Goal: Contribute content: Add original content to the website for others to see

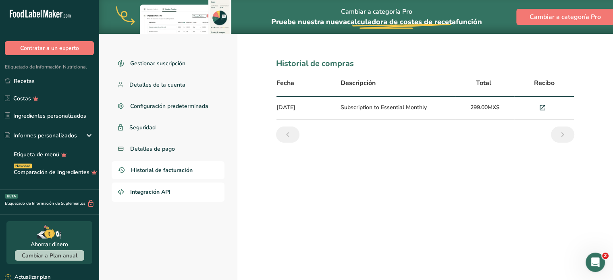
scroll to position [67, 0]
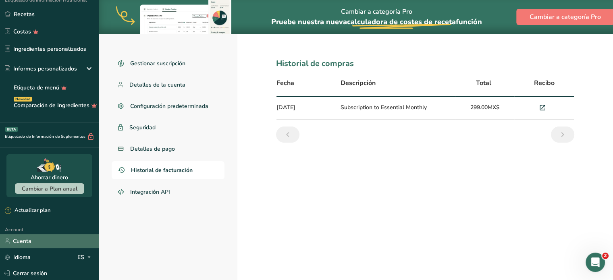
click at [16, 240] on link "Cuenta" at bounding box center [49, 241] width 99 height 14
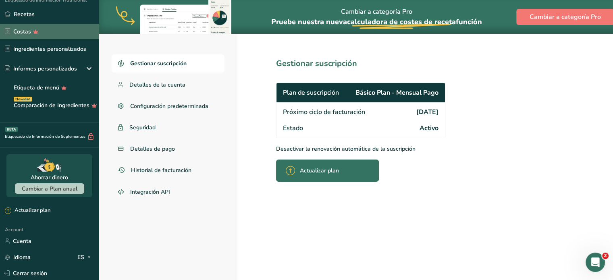
click at [7, 28] on icon at bounding box center [7, 31] width 5 height 6
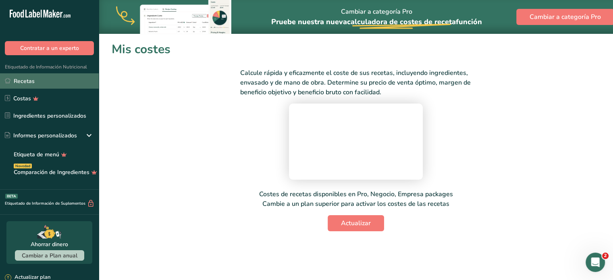
click at [31, 83] on link "Recetas" at bounding box center [49, 80] width 99 height 15
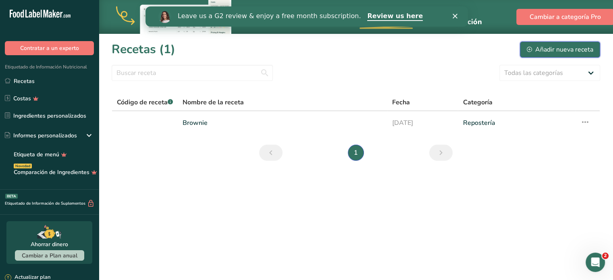
click at [538, 47] on div "Añadir nueva receta" at bounding box center [560, 50] width 67 height 10
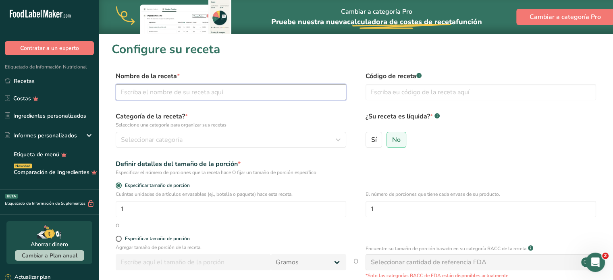
click at [176, 91] on input "text" at bounding box center [231, 92] width 231 height 16
click at [508, 173] on div "Definir detalles del tamaño de la porción * Especificar el número de porciones …" at bounding box center [356, 167] width 489 height 17
click at [248, 96] on input "text" at bounding box center [231, 92] width 231 height 16
type input "Tarta de Manzana"
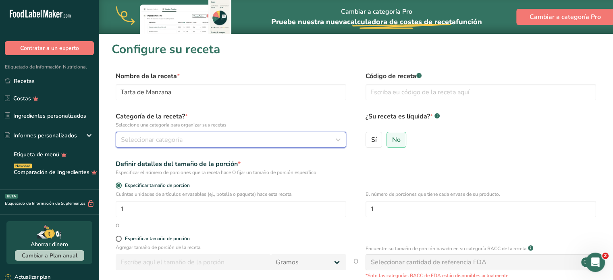
click at [164, 139] on span "Seleccionar categoría" at bounding box center [152, 140] width 62 height 10
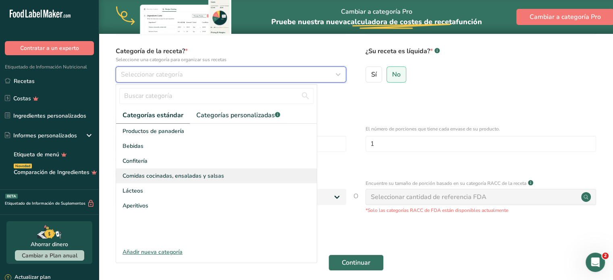
scroll to position [67, 0]
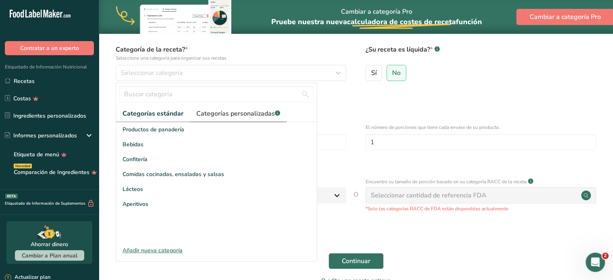
click at [242, 117] on span "Categorías personalizadas .a-a{fill:#347362;}.b-a{fill:#fff;}" at bounding box center [238, 114] width 84 height 10
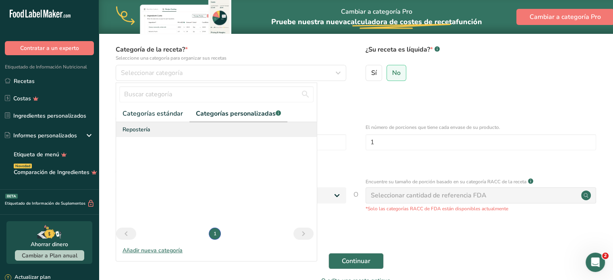
click at [138, 127] on span "Repostería" at bounding box center [137, 129] width 28 height 8
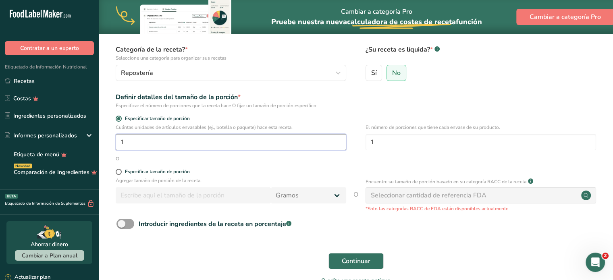
click at [147, 143] on input "1" at bounding box center [231, 142] width 231 height 16
click at [145, 143] on input "1" at bounding box center [231, 142] width 231 height 16
click at [153, 142] on input "25.001" at bounding box center [231, 142] width 231 height 16
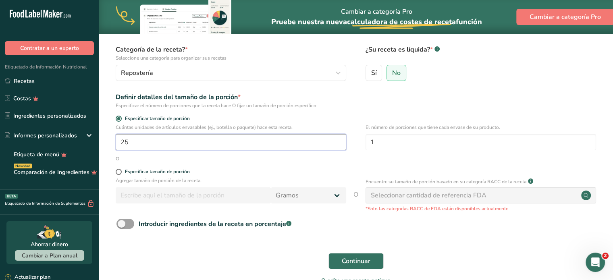
type input "25"
click at [202, 160] on div "O" at bounding box center [356, 158] width 489 height 7
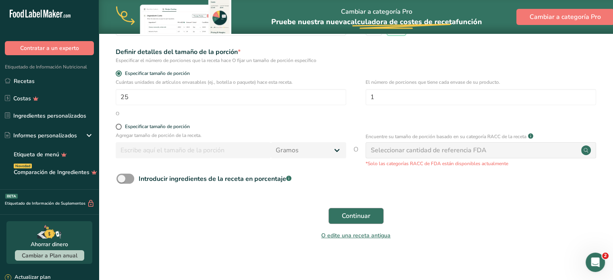
scroll to position [116, 0]
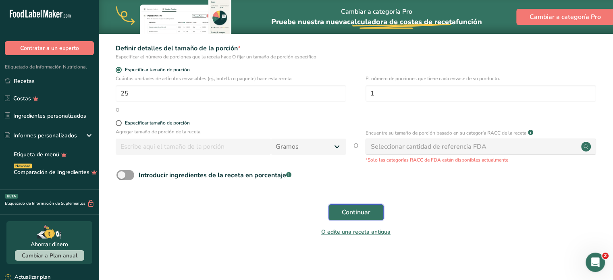
click at [349, 216] on span "Continuar" at bounding box center [356, 213] width 29 height 10
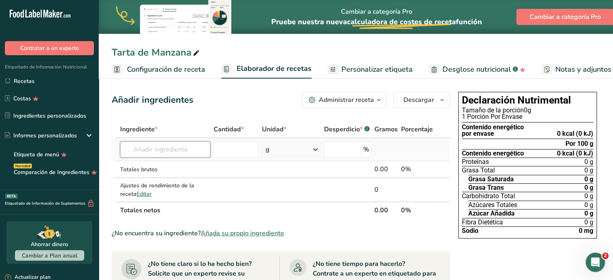
click at [166, 148] on input "text" at bounding box center [165, 150] width 90 height 16
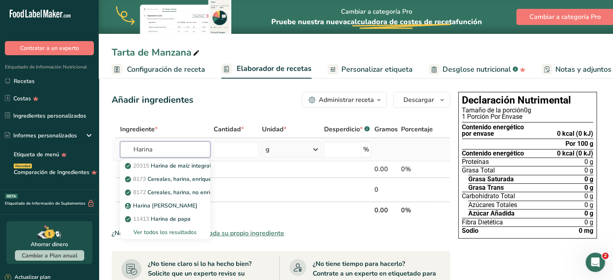
type input "Harina"
click at [160, 235] on div "Ver todos los resultados" at bounding box center [165, 232] width 77 height 8
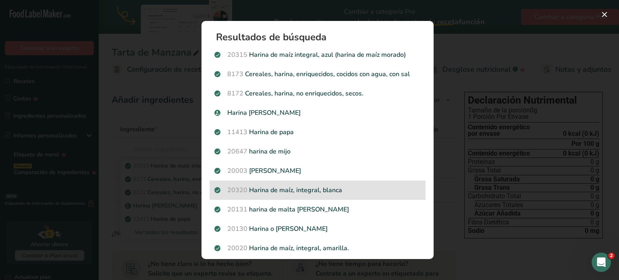
click at [342, 188] on p "20320 Harina de maíz, integral, blanca" at bounding box center [318, 191] width 206 height 10
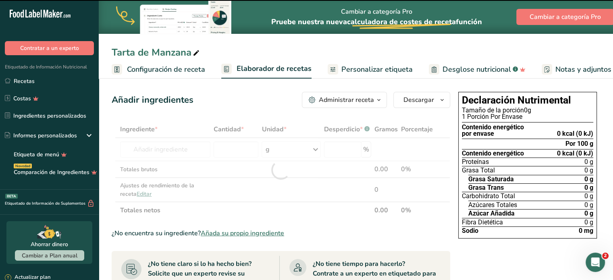
type input "0"
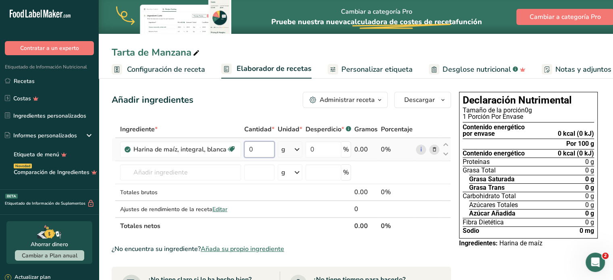
click at [266, 150] on input "0" at bounding box center [259, 150] width 30 height 16
type input "940"
click at [211, 167] on div "Ingrediente * Cantidad * Unidad * Desperdicio * .a-a{fill:#347362;}.b-a{fill:#f…" at bounding box center [282, 178] width 340 height 114
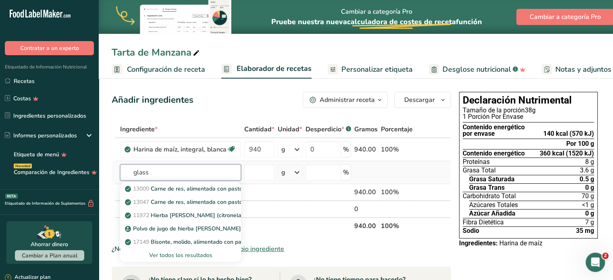
type input "glass"
click at [178, 258] on div "Ver todos los resultados" at bounding box center [181, 255] width 108 height 8
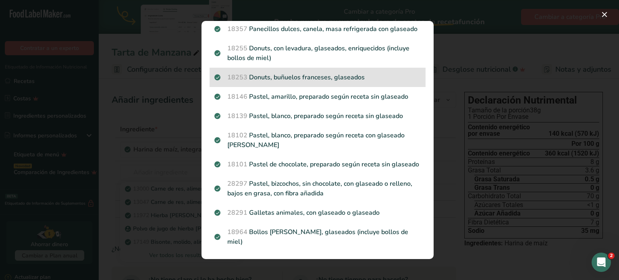
scroll to position [1207, 0]
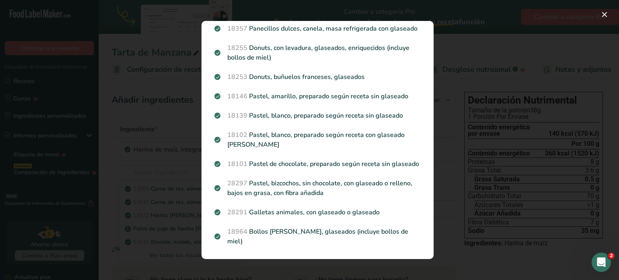
click at [168, 165] on div "Search results modal" at bounding box center [309, 140] width 619 height 280
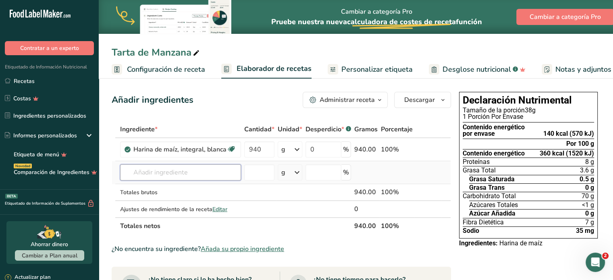
click at [161, 171] on input "text" at bounding box center [180, 173] width 121 height 16
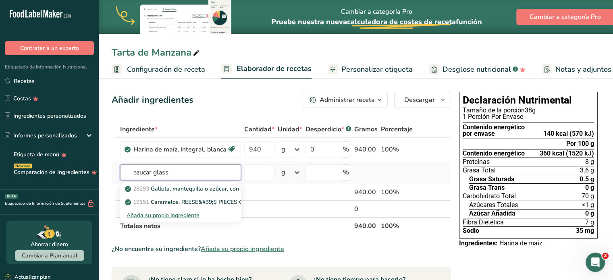
type input "azucar glass"
click at [159, 214] on div "Añada su propio ingrediente" at bounding box center [181, 215] width 108 height 8
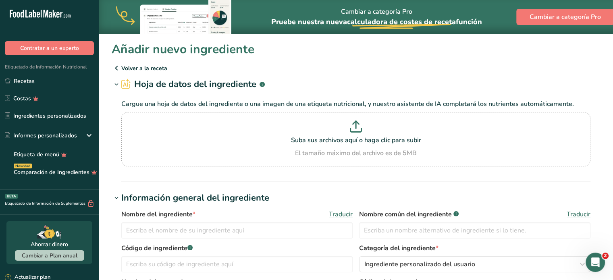
click at [119, 69] on icon at bounding box center [117, 68] width 10 height 15
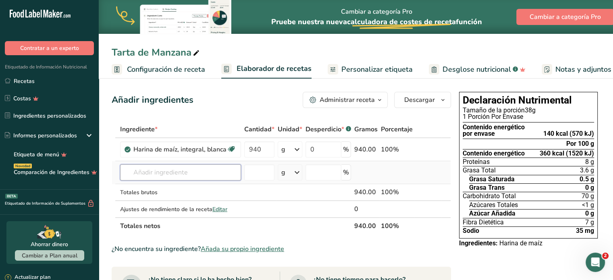
click at [194, 177] on input "text" at bounding box center [180, 173] width 121 height 16
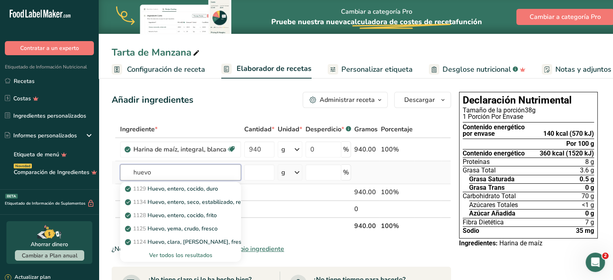
type input "huevo"
click at [166, 254] on div "Ver todos los resultados" at bounding box center [181, 255] width 108 height 8
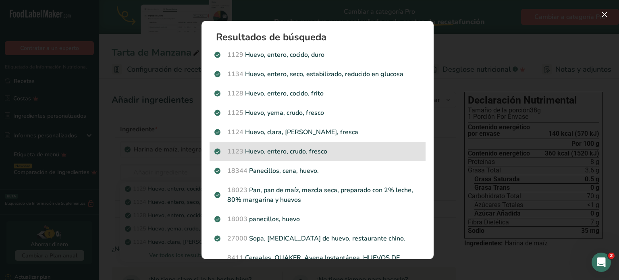
click at [281, 148] on p "1123 Huevo, entero, crudo, fresco" at bounding box center [318, 152] width 206 height 10
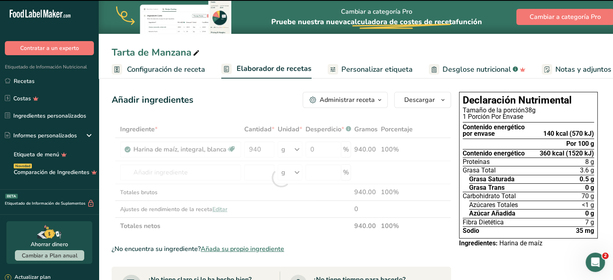
type input "0"
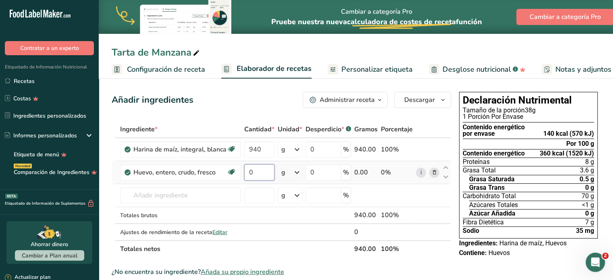
click at [255, 178] on input "0" at bounding box center [259, 173] width 30 height 16
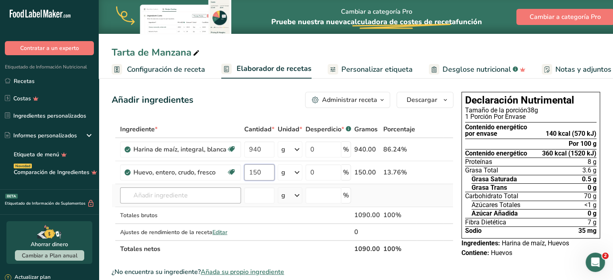
type input "150"
click at [202, 196] on div "Ingrediente * Cantidad * Unidad * Desperdicio * .a-a{fill:#347362;}.b-a{fill:#f…" at bounding box center [283, 189] width 342 height 137
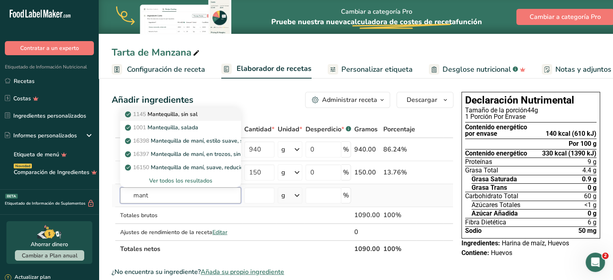
type input "mant"
click at [195, 111] on p "1145 Mantequilla, sin sal" at bounding box center [162, 114] width 71 height 8
type input "Butter, without salt"
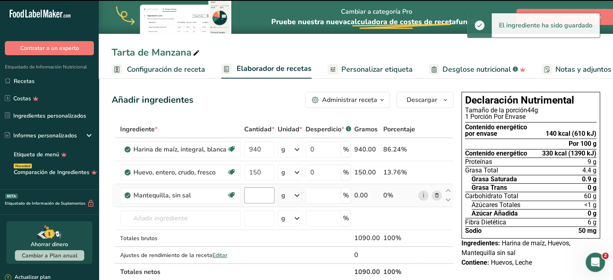
type input "0"
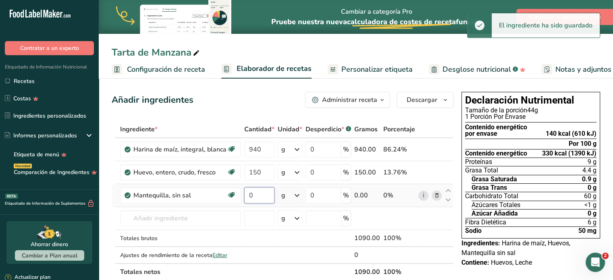
click at [253, 197] on input "0" at bounding box center [259, 196] width 30 height 16
type input "500"
click at [390, 221] on div "Ingrediente * Cantidad * Unidad * Desperdicio * .a-a{fill:#347362;}.b-a{fill:#f…" at bounding box center [283, 201] width 342 height 160
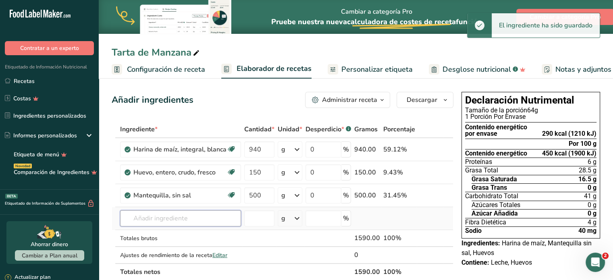
click at [164, 216] on input "text" at bounding box center [180, 219] width 121 height 16
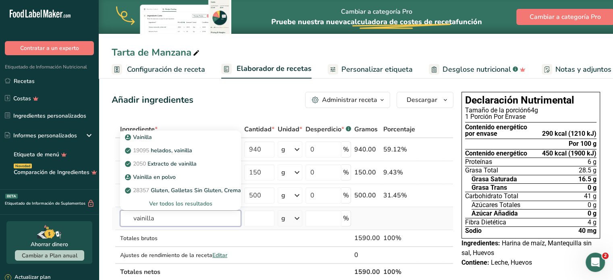
type input "vainilla"
click at [159, 206] on div "Ver todos los resultados" at bounding box center [181, 204] width 108 height 8
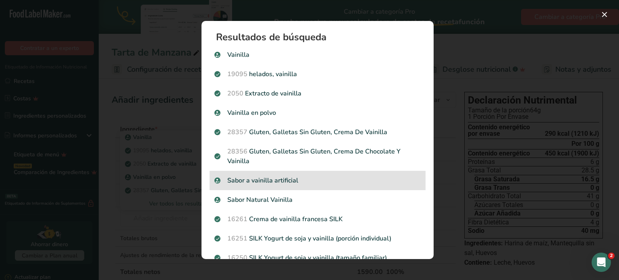
click at [294, 183] on p "Sabor a vainilla artificial" at bounding box center [318, 181] width 206 height 10
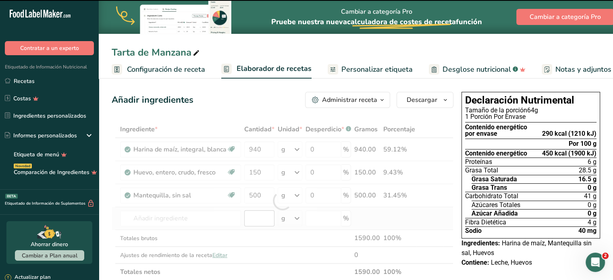
type input "0"
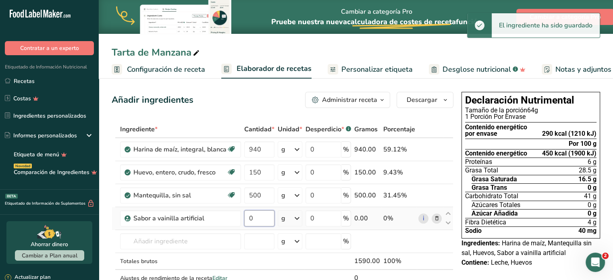
click at [257, 218] on input "0" at bounding box center [259, 219] width 30 height 16
type input "20"
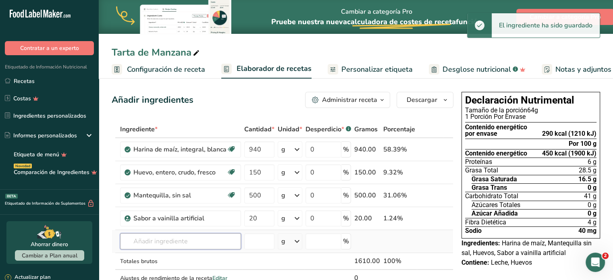
click at [194, 238] on div "Ingrediente * Cantidad * Unidad * Desperdicio * .a-a{fill:#347362;}.b-a{fill:#f…" at bounding box center [283, 212] width 342 height 183
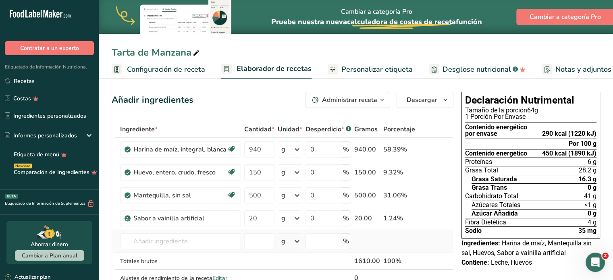
click at [386, 241] on td at bounding box center [399, 241] width 35 height 23
click at [151, 245] on input "text" at bounding box center [180, 241] width 121 height 16
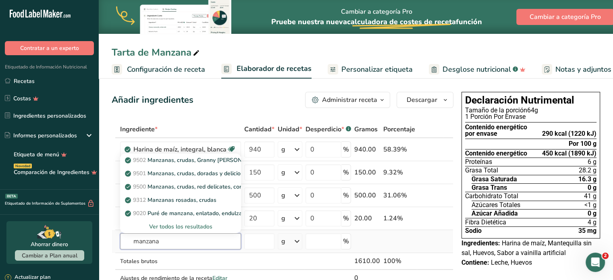
type input "manzana"
click at [179, 224] on div "Ver todos los resultados" at bounding box center [181, 227] width 108 height 8
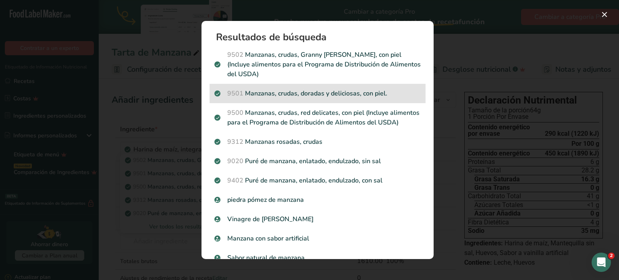
click at [289, 99] on div "9501 Manzanas, crudas, doradas y deliciosas, con piel." at bounding box center [318, 93] width 216 height 19
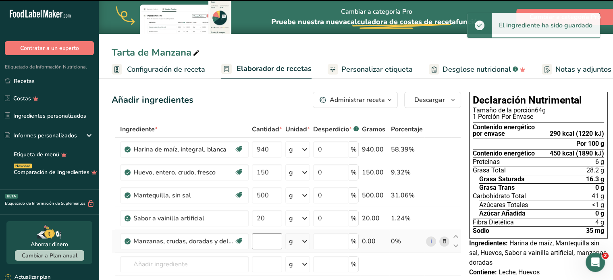
type input "0"
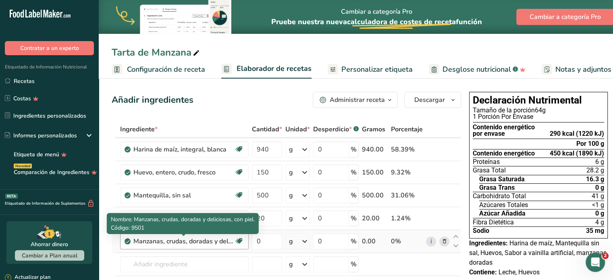
click at [193, 243] on div "Manzanas, crudas, doradas y deliciosas, con piel." at bounding box center [183, 242] width 101 height 10
click at [213, 241] on div "Manzanas, crudas, doradas y deliciosas, con piel." at bounding box center [183, 242] width 101 height 10
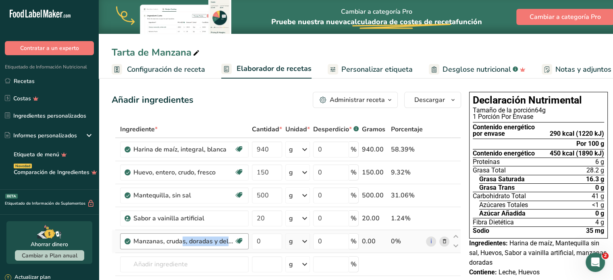
click at [213, 241] on div "Manzanas, crudas, doradas y deliciosas, con piel." at bounding box center [183, 242] width 101 height 10
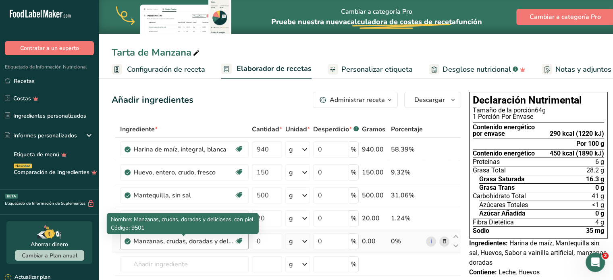
click at [213, 241] on div "Manzanas, crudas, doradas y deliciosas, con piel." at bounding box center [183, 242] width 101 height 10
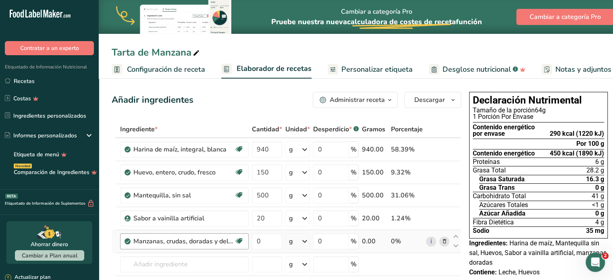
click at [213, 241] on div "Manzanas, crudas, doradas y deliciosas, con piel." at bounding box center [183, 242] width 101 height 10
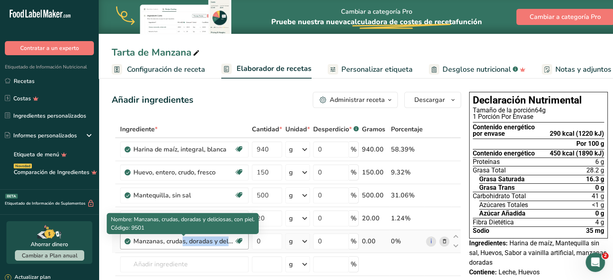
click at [213, 241] on div "Manzanas, crudas, doradas y deliciosas, con piel." at bounding box center [183, 242] width 101 height 10
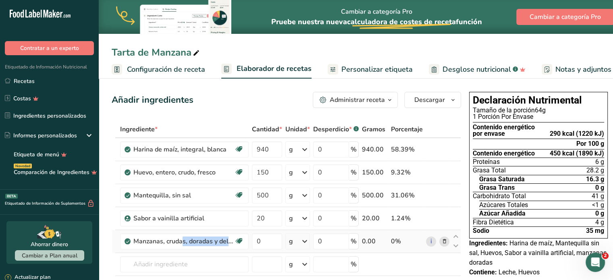
click at [445, 238] on icon at bounding box center [445, 242] width 6 height 8
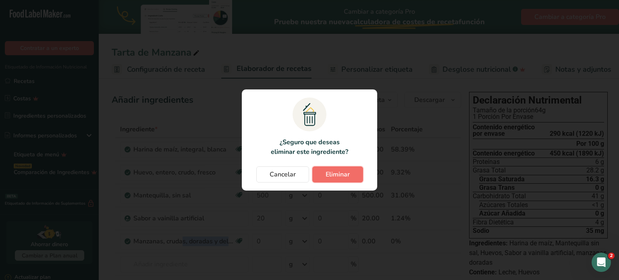
click at [336, 180] on button "Eliminar" at bounding box center [338, 175] width 51 height 16
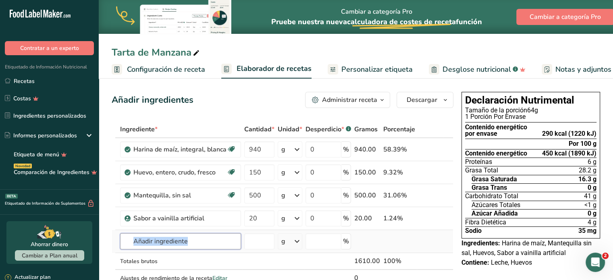
click at [159, 244] on input "text" at bounding box center [180, 241] width 121 height 16
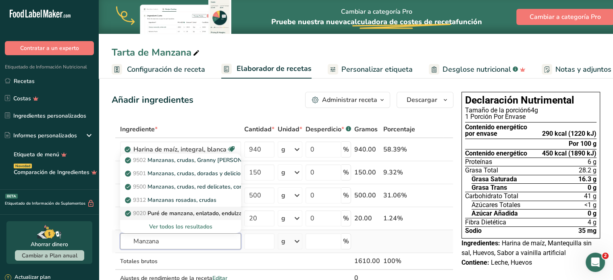
type input "Manzana"
click at [162, 217] on link "9020 Puré de manzana, enlatado, endulzado, sin sal" at bounding box center [180, 213] width 121 height 13
type input "Applesauce, canned, sweetened, without salt"
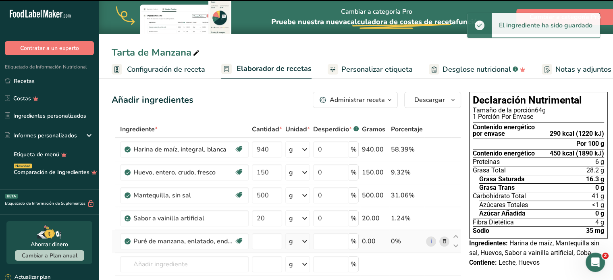
type input "0"
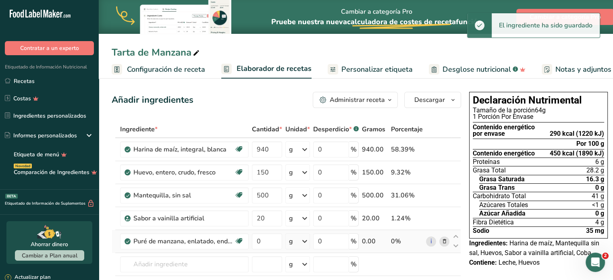
click at [445, 240] on icon at bounding box center [445, 242] width 6 height 8
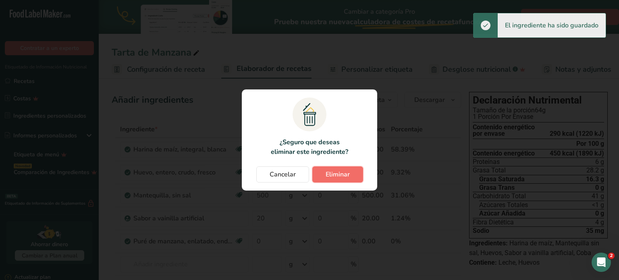
click at [330, 175] on span "Eliminar" at bounding box center [338, 175] width 24 height 10
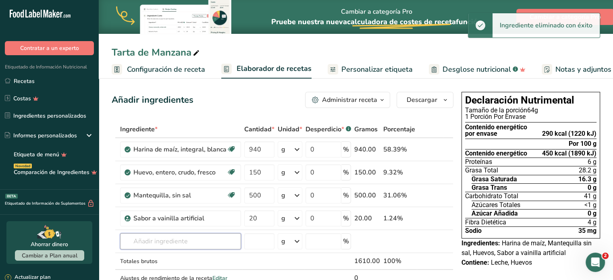
click at [161, 242] on input "text" at bounding box center [180, 241] width 121 height 16
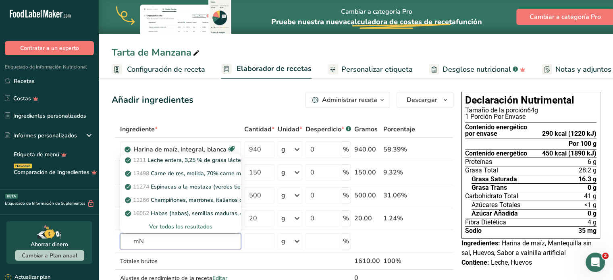
type input "m"
type input "Manzana"
click at [165, 223] on div "Ver todos los resultados" at bounding box center [181, 227] width 108 height 8
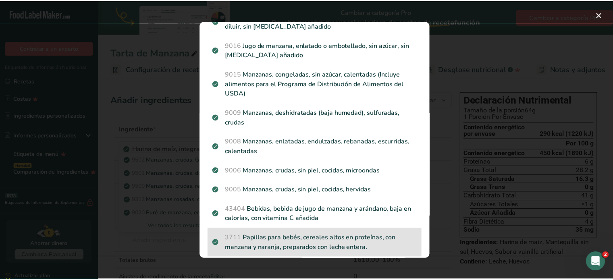
scroll to position [735, 0]
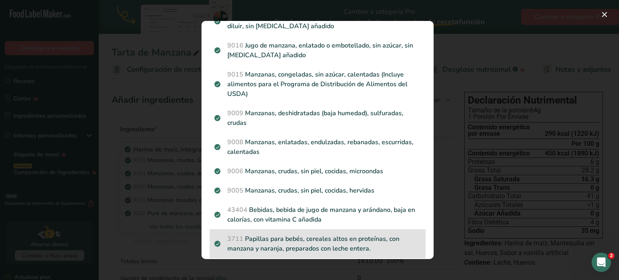
click at [321, 174] on div "9006 Manzanas, crudas, sin piel, cocidas, microondas" at bounding box center [318, 171] width 216 height 19
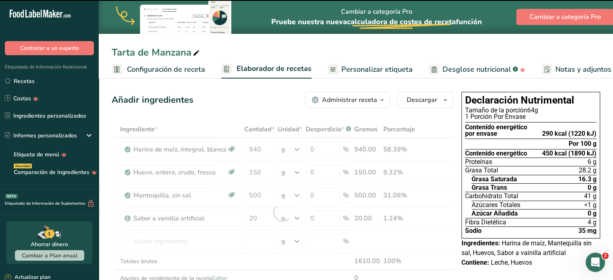
type input "0"
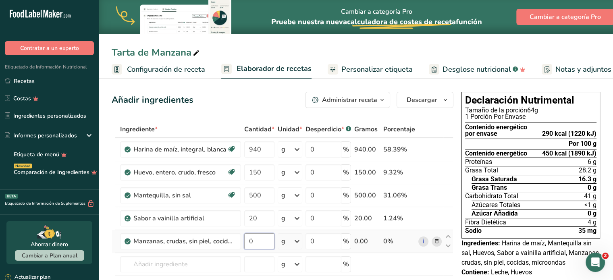
click at [263, 242] on input "0" at bounding box center [259, 241] width 30 height 16
type input "2000"
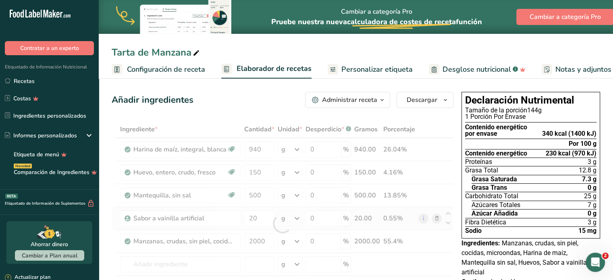
click at [369, 225] on div "Ingrediente * Cantidad * Unidad * Desperdicio * .a-a{fill:#347362;}.b-a{fill:#f…" at bounding box center [283, 224] width 342 height 206
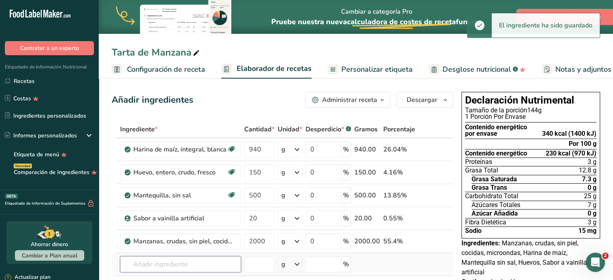
click at [177, 263] on input "text" at bounding box center [180, 264] width 121 height 16
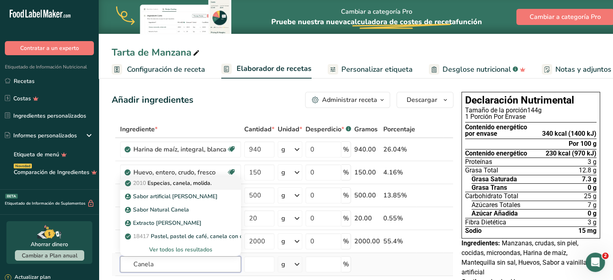
type input "Canela"
click at [182, 186] on p "2010 Especias, canela, molida." at bounding box center [169, 183] width 85 height 8
type input "Spices, cinnamon, ground"
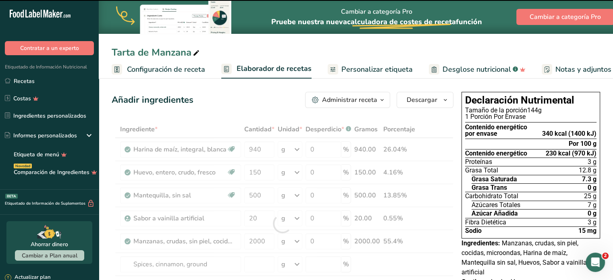
type input "0"
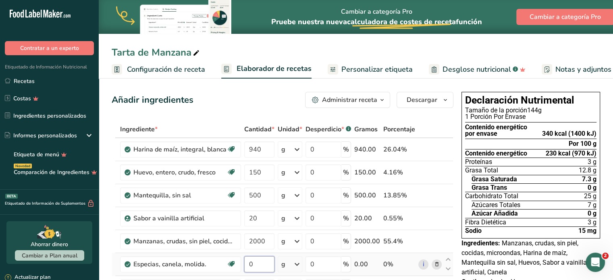
click at [259, 264] on input "0" at bounding box center [259, 264] width 30 height 16
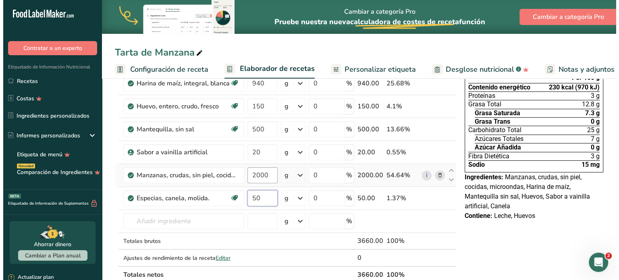
scroll to position [67, 0]
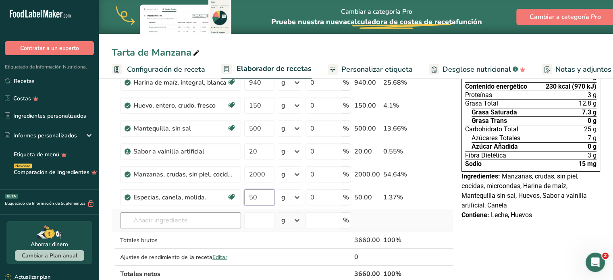
type input "50"
click at [151, 222] on div "Ingrediente * Cantidad * Unidad * Desperdicio * .a-a{fill:#347362;}.b-a{fill:#f…" at bounding box center [283, 168] width 342 height 229
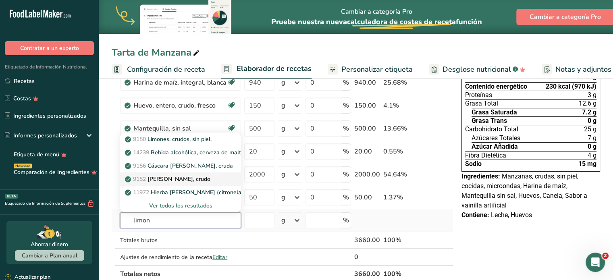
type input "limon"
click at [187, 178] on p "9152 Jugo de limón, crudo" at bounding box center [169, 179] width 84 height 8
type input "Lemon juice, raw"
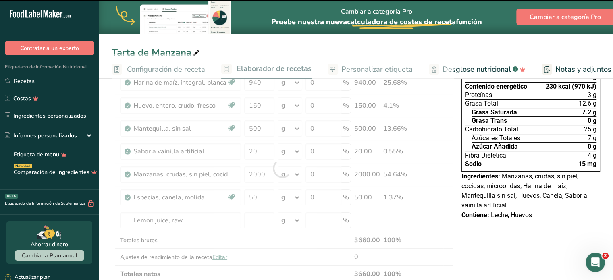
type input "0"
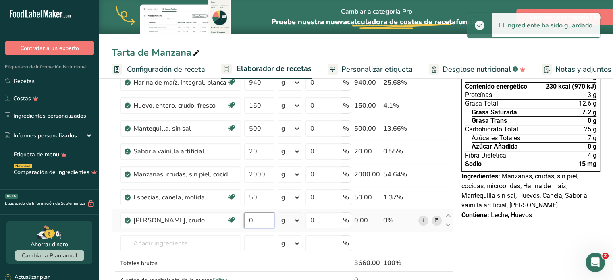
click at [254, 222] on input "0" at bounding box center [259, 221] width 30 height 16
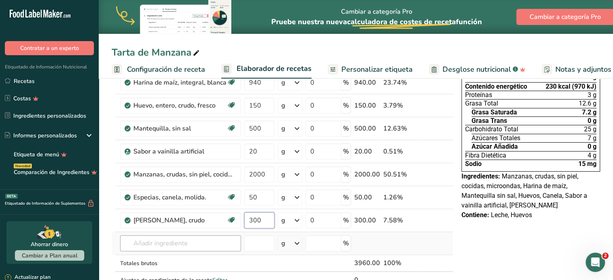
type input "300"
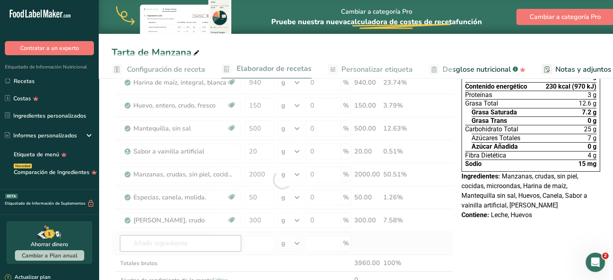
click at [184, 249] on div "Ingrediente * Cantidad * Unidad * Desperdicio * .a-a{fill:#347362;}.b-a{fill:#f…" at bounding box center [283, 180] width 342 height 252
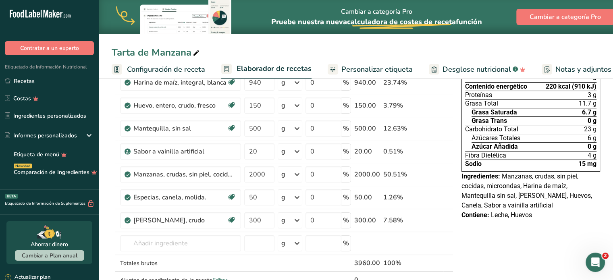
click at [217, 236] on input "text" at bounding box center [180, 244] width 121 height 16
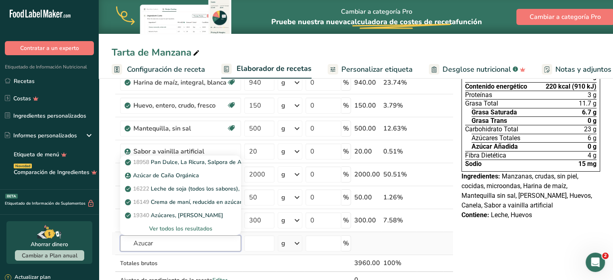
type input "Azucar"
click at [177, 231] on div "Ver todos los resultados" at bounding box center [181, 229] width 108 height 8
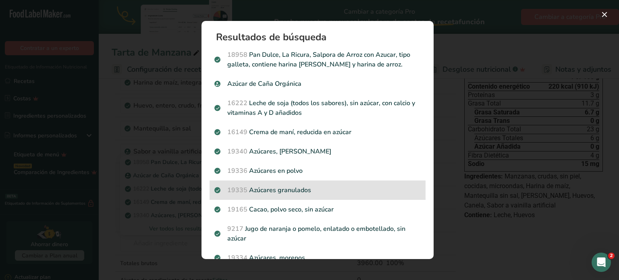
click at [298, 193] on p "19335 Azúcares granulados" at bounding box center [318, 191] width 206 height 10
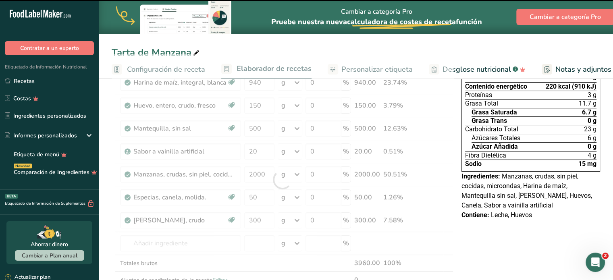
type input "0"
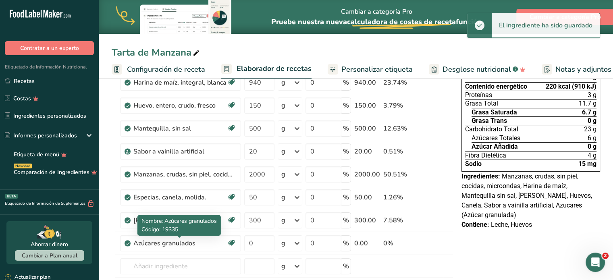
click at [165, 246] on div "Azúcares granulados" at bounding box center [179, 244] width 93 height 10
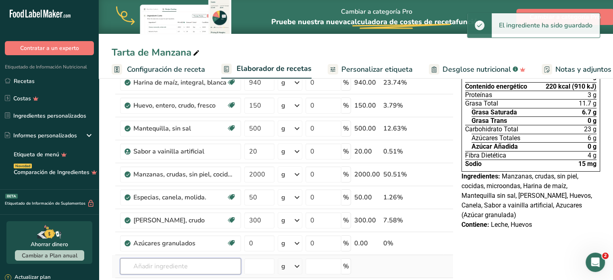
click at [156, 264] on input "text" at bounding box center [180, 266] width 121 height 16
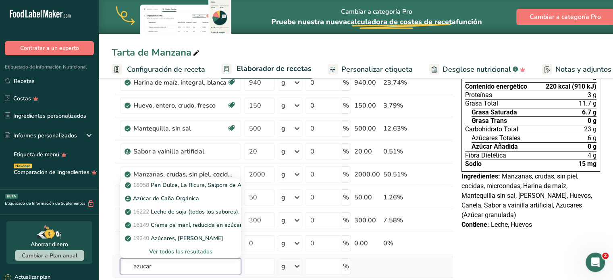
type input "azucar"
click at [148, 252] on div "Ver todos los resultados" at bounding box center [181, 252] width 108 height 8
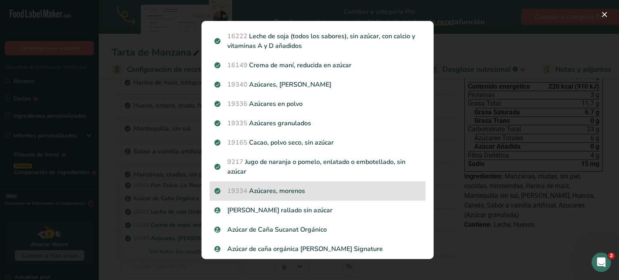
click at [290, 190] on p "19334 Azúcares, morenos" at bounding box center [318, 191] width 206 height 10
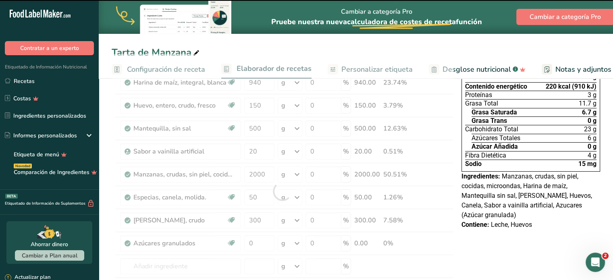
type input "0"
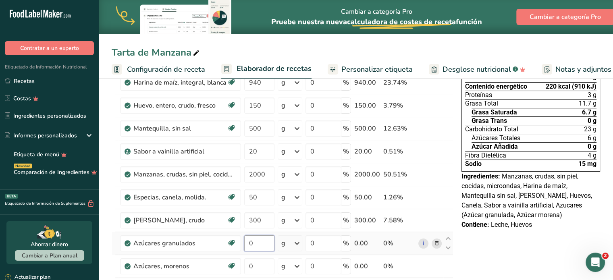
click at [250, 240] on input "0" at bounding box center [259, 244] width 30 height 16
type input "250"
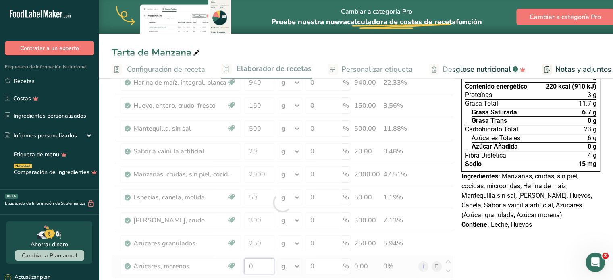
click at [257, 270] on div "Ingrediente * Cantidad * Unidad * Desperdicio * .a-a{fill:#347362;}.b-a{fill:#f…" at bounding box center [283, 203] width 342 height 298
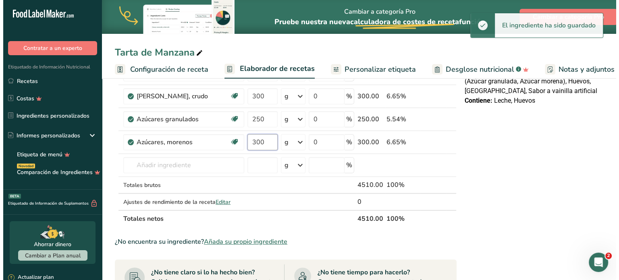
scroll to position [202, 0]
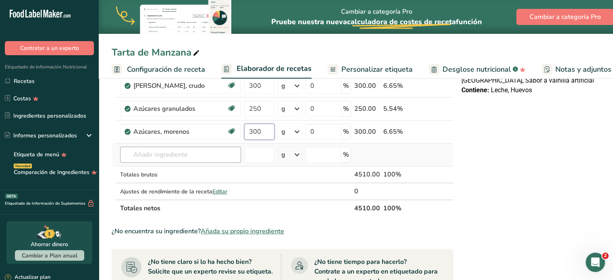
type input "300"
click at [192, 156] on div "Ingrediente * Cantidad * Unidad * Desperdicio * .a-a{fill:#347362;}.b-a{fill:#f…" at bounding box center [283, 68] width 342 height 298
click at [505, 193] on div "Declaración Nutrimental Tamaño de la porción 180g 1 Porción Por Envase Contenid…" at bounding box center [531, 193] width 145 height 612
click at [190, 159] on input "text" at bounding box center [180, 155] width 121 height 16
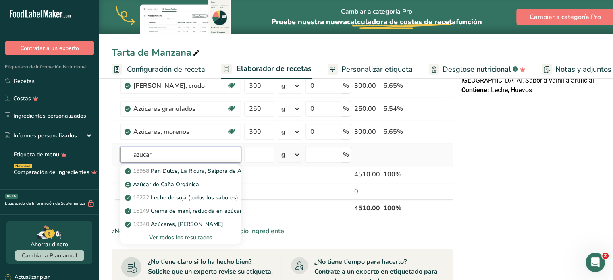
type input "azucar"
click at [174, 235] on div "Ver todos los resultados" at bounding box center [181, 237] width 108 height 8
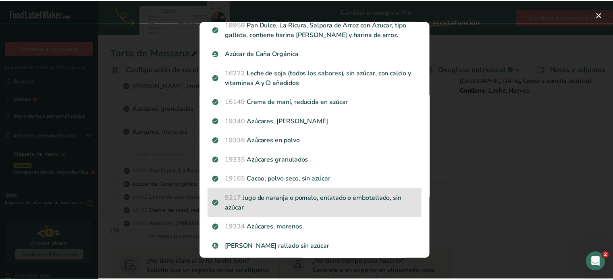
scroll to position [0, 0]
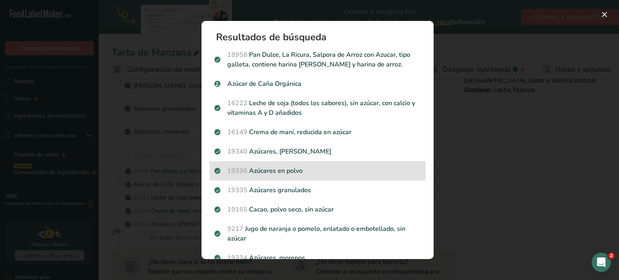
click at [289, 175] on p "19336 Azúcares en polvo" at bounding box center [318, 171] width 206 height 10
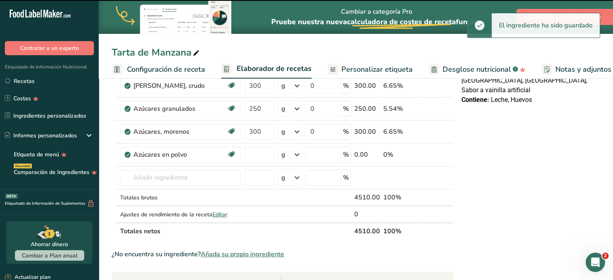
type input "0"
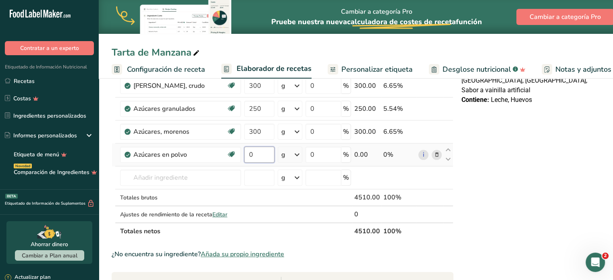
click at [263, 160] on input "0" at bounding box center [259, 155] width 30 height 16
type input "250"
click at [477, 210] on div "Declaración Nutrimental Tamaño de la porción 180g 1 Porción Por Envase Contenid…" at bounding box center [531, 204] width 145 height 635
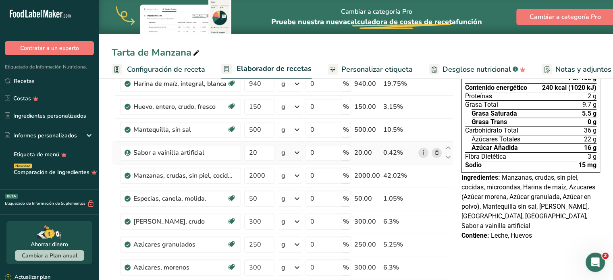
scroll to position [67, 0]
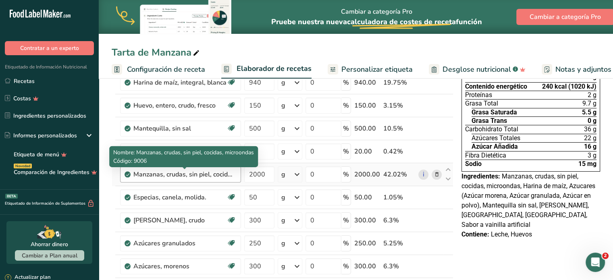
click at [182, 172] on div "Manzanas, crudas, sin piel, cocidas, microondas" at bounding box center [183, 175] width 101 height 10
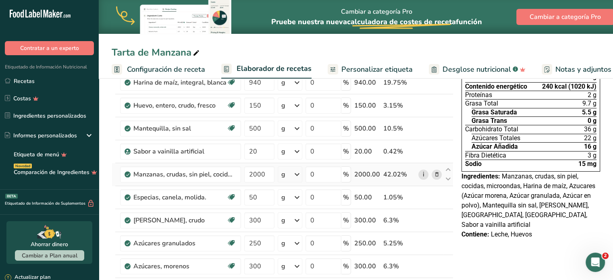
click at [419, 176] on link "i" at bounding box center [424, 175] width 10 height 10
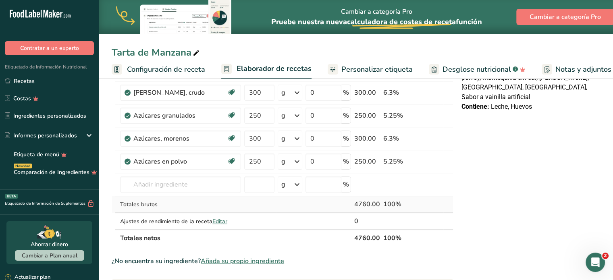
scroll to position [0, 0]
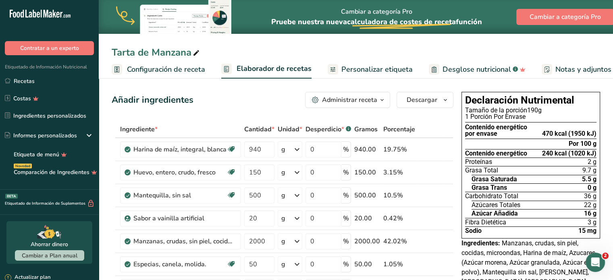
click at [361, 68] on span "Personalizar etiqueta" at bounding box center [377, 69] width 71 height 11
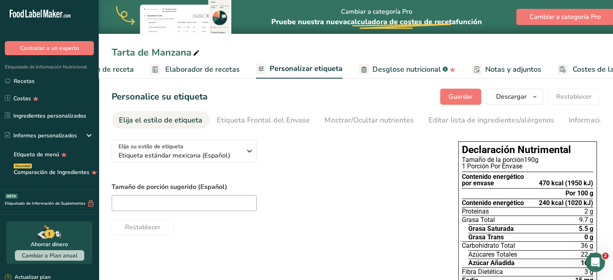
scroll to position [0, 112]
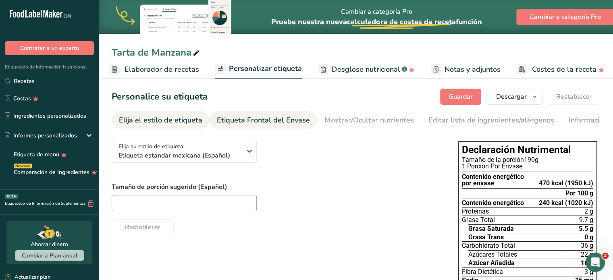
click at [240, 123] on div "Etiqueta Frontal del Envase" at bounding box center [263, 120] width 93 height 11
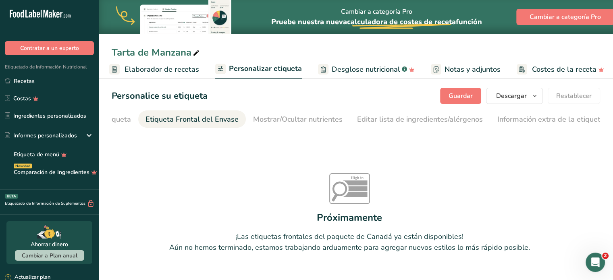
scroll to position [0, 0]
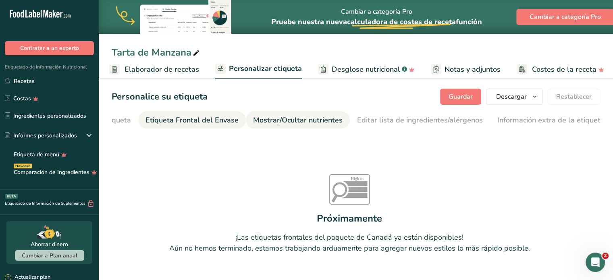
click at [282, 126] on link "Mostrar/Ocultar nutrientes" at bounding box center [298, 120] width 90 height 18
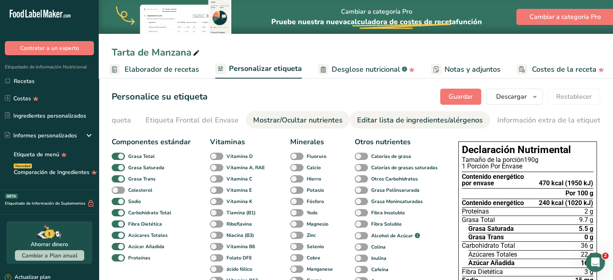
click at [377, 125] on div "Editar lista de ingredientes/alérgenos" at bounding box center [420, 120] width 126 height 11
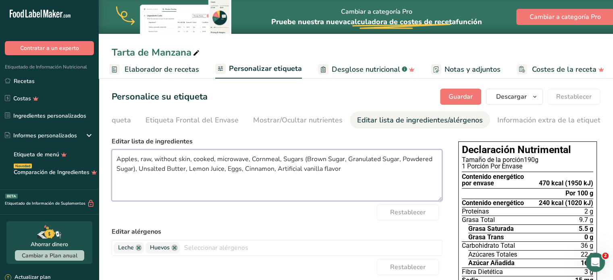
click at [222, 162] on textarea "Apples, raw, without skin, cooked, microwave, Cornmeal, Sugars (Brown Sugar, Gr…" at bounding box center [277, 176] width 331 height 52
drag, startPoint x: 248, startPoint y: 160, endPoint x: 140, endPoint y: 164, distance: 108.2
click at [140, 164] on textarea "Apples, raw, without skin, cooked, microwave, Cornmeal, Sugars (Brown Sugar, Gr…" at bounding box center [277, 176] width 331 height 52
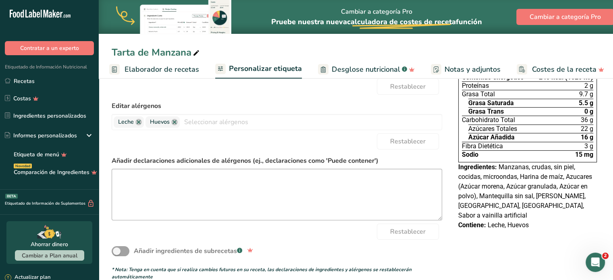
scroll to position [134, 0]
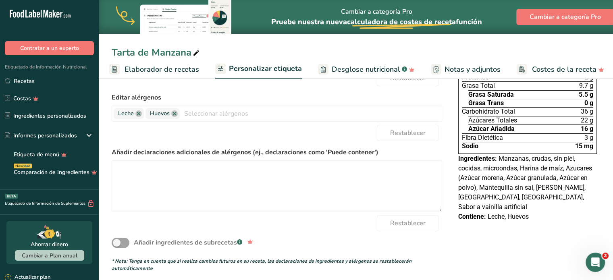
click at [317, 132] on div "Restablecer" at bounding box center [277, 133] width 331 height 16
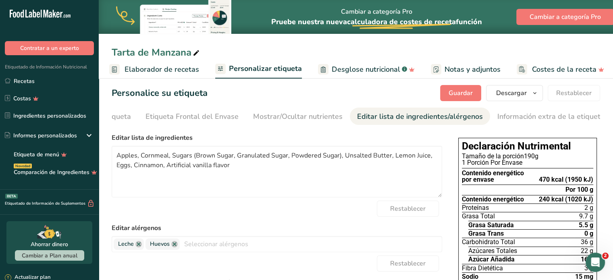
scroll to position [0, 0]
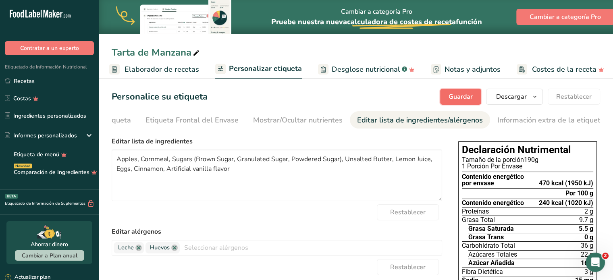
click at [477, 101] on button "Guardar" at bounding box center [460, 97] width 41 height 16
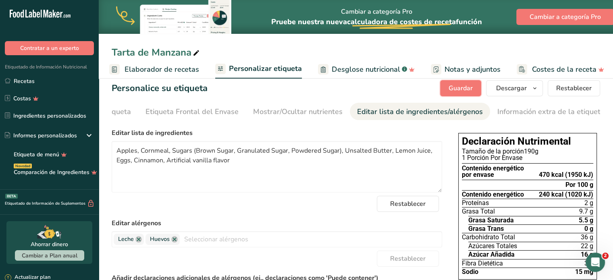
scroll to position [6, 0]
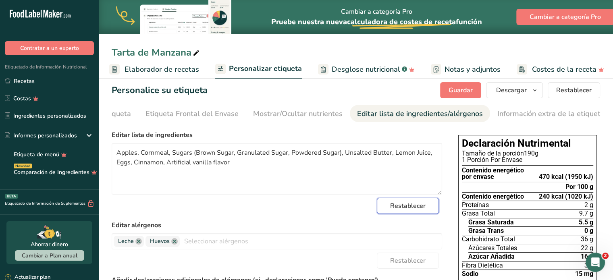
click at [403, 210] on span "Restablecer" at bounding box center [407, 206] width 35 height 10
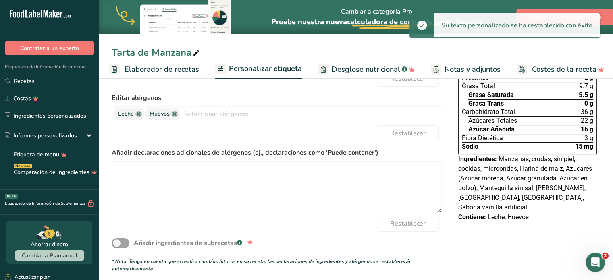
scroll to position [141, 0]
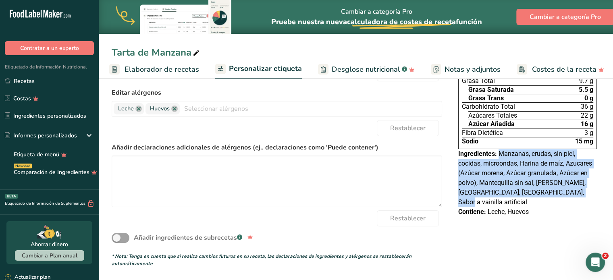
drag, startPoint x: 573, startPoint y: 191, endPoint x: 500, endPoint y: 155, distance: 81.3
click at [500, 155] on span "Manzanas, crudas, sin piel, cocidas, microondas, Harina de maíz, Azucares (Azúc…" at bounding box center [526, 178] width 134 height 56
copy span "Manzanas, crudas, sin piel, cocidas, microondas, Harina de maíz, Azucares (Azúc…"
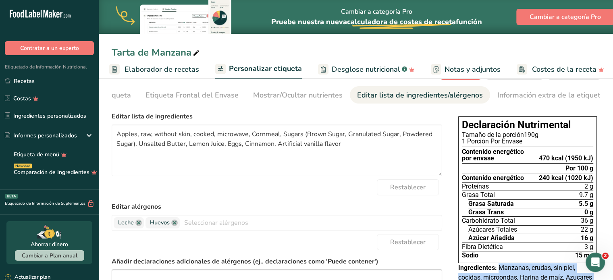
scroll to position [6, 0]
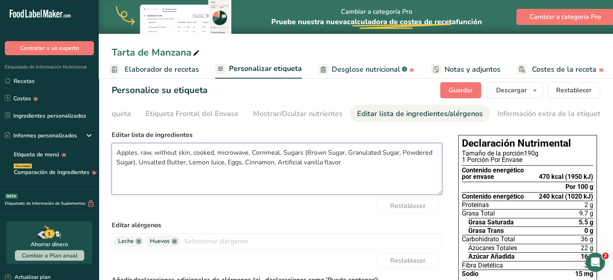
drag, startPoint x: 348, startPoint y: 169, endPoint x: 114, endPoint y: 155, distance: 234.3
click at [114, 155] on textarea "Apples, raw, without skin, cooked, microwave, Cornmeal, Sugars (Brown Sugar, Gr…" at bounding box center [277, 169] width 331 height 52
paste textarea "Manzanas, crudas, sin piel, cocidas, microondas, Harina de maíz, Azucares (Azúc…"
drag, startPoint x: 252, startPoint y: 153, endPoint x: 146, endPoint y: 156, distance: 106.1
click at [146, 156] on textarea "Manzanas, crudas, sin piel, cocidas, microondas, Harina de maíz, Azucares (Azúc…" at bounding box center [277, 169] width 331 height 52
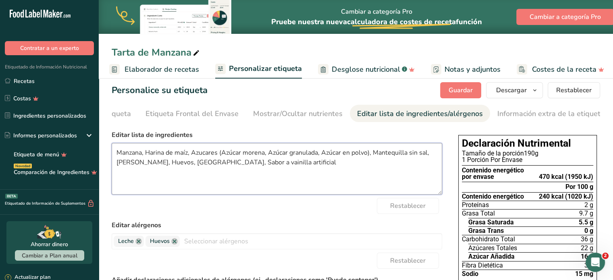
click at [289, 183] on textarea "Manzana, Harina de maíz, Azucares (Azúcar morena, Azúcar granulada, Azúcar en p…" at bounding box center [277, 169] width 331 height 52
type textarea "Manzana, Harina de maíz, Azucares (Azúcar morena, Azúcar granulada, Azúcar en p…"
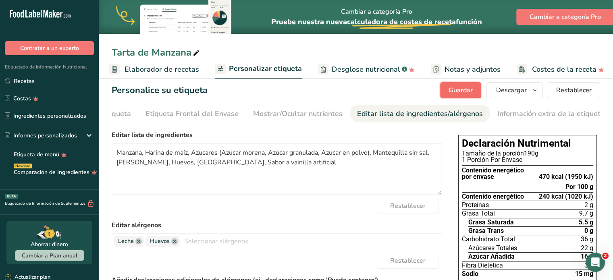
click at [445, 96] on button "Guardar" at bounding box center [460, 90] width 41 height 16
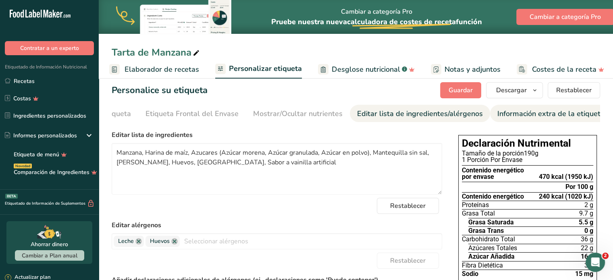
click at [534, 119] on div "Información extra de la etiqueta" at bounding box center [551, 113] width 107 height 11
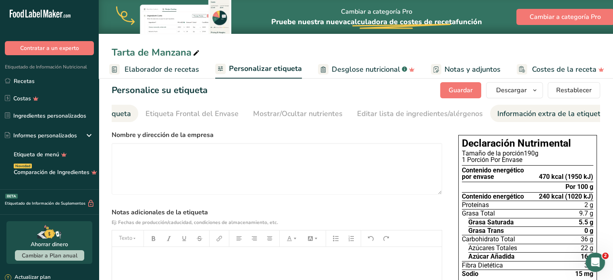
click at [118, 109] on div "Elija el estilo de etiqueta" at bounding box center [89, 113] width 83 height 11
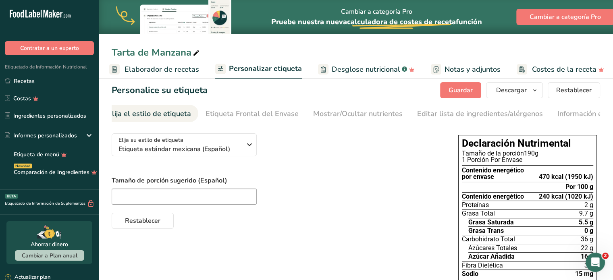
scroll to position [0, 0]
drag, startPoint x: 165, startPoint y: 70, endPoint x: 195, endPoint y: 74, distance: 30.6
click at [165, 70] on span "Elaborador de recetas" at bounding box center [162, 69] width 75 height 11
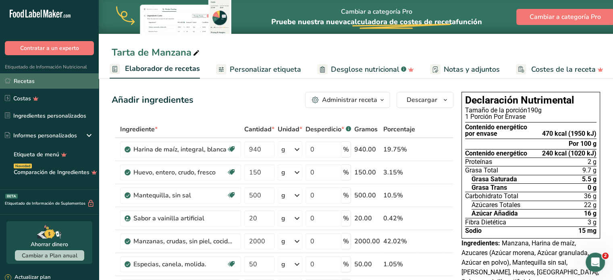
click at [42, 76] on link "Recetas" at bounding box center [49, 80] width 99 height 15
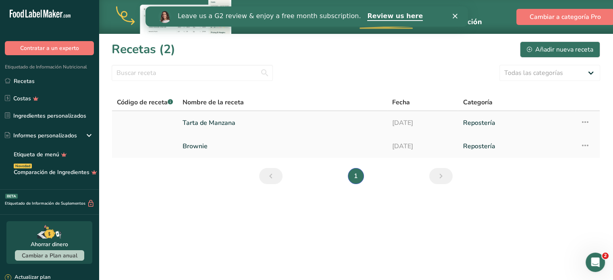
click at [585, 122] on icon at bounding box center [586, 122] width 10 height 15
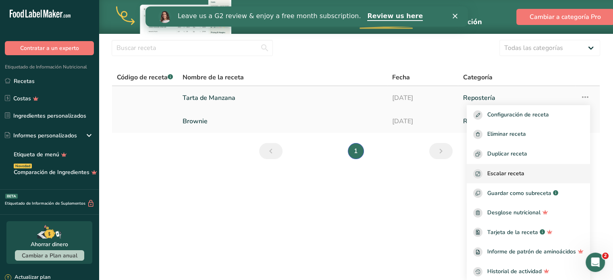
scroll to position [26, 0]
click at [415, 192] on main "Cambiar a categoría Pro Pruebe nuestra nueva calculadora de costes de receta .a…" at bounding box center [306, 140] width 613 height 280
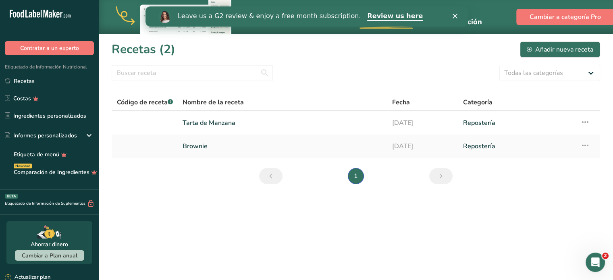
scroll to position [0, 0]
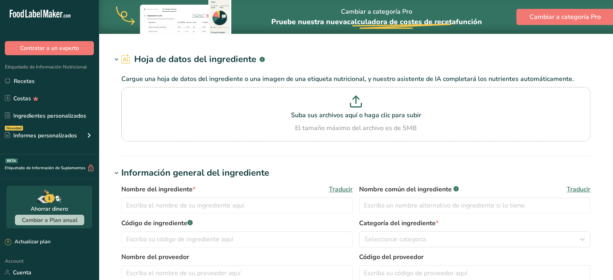
type input "Apples, raw, without skin, cooked, microwave"
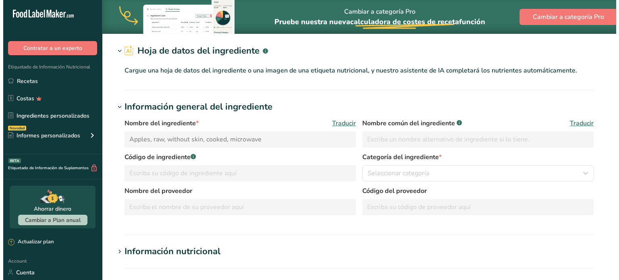
scroll to position [67, 0]
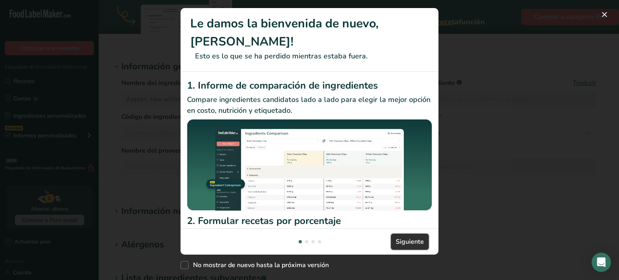
click at [398, 237] on span "Siguiente" at bounding box center [410, 242] width 28 height 10
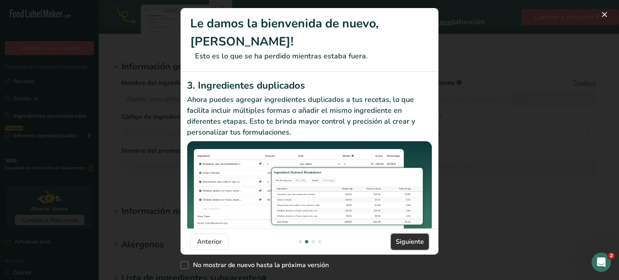
scroll to position [0, 0]
click at [394, 234] on button "Siguiente" at bounding box center [410, 242] width 38 height 16
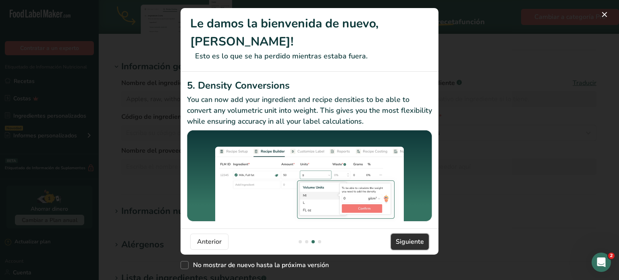
click at [394, 234] on button "Siguiente" at bounding box center [410, 242] width 38 height 16
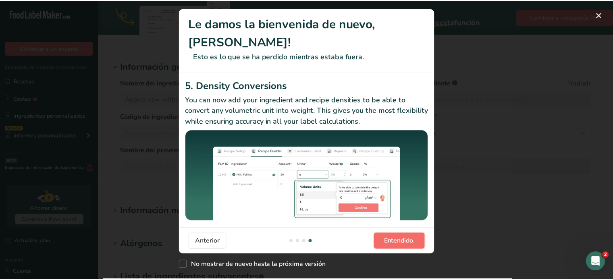
scroll to position [0, 774]
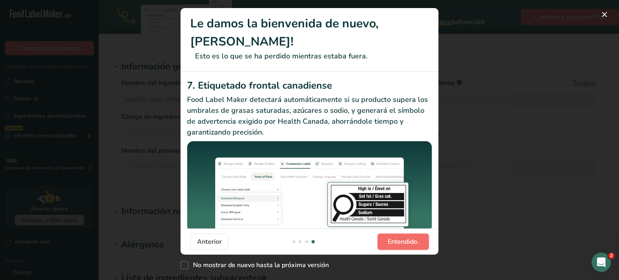
click at [392, 237] on span "Entendido." at bounding box center [403, 242] width 31 height 10
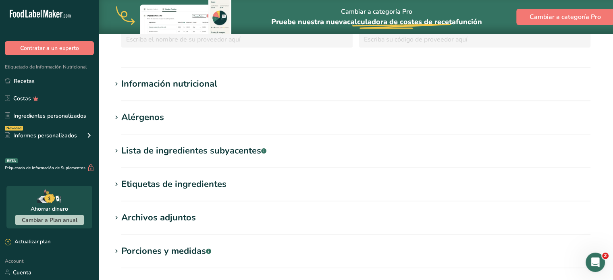
scroll to position [202, 0]
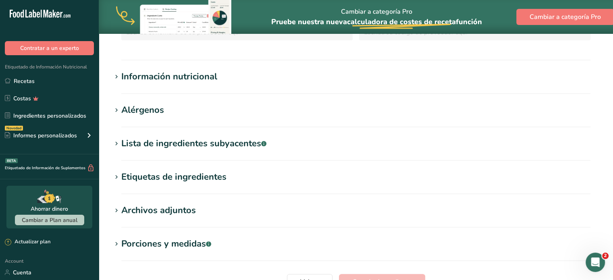
click at [148, 80] on div "Información nutricional" at bounding box center [169, 76] width 96 height 13
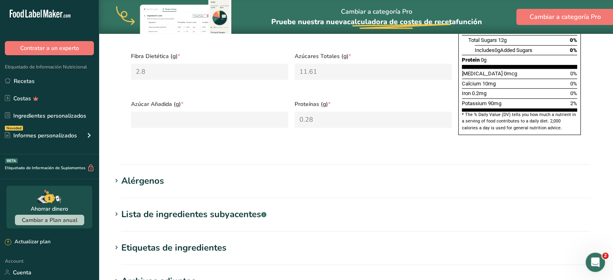
scroll to position [470, 0]
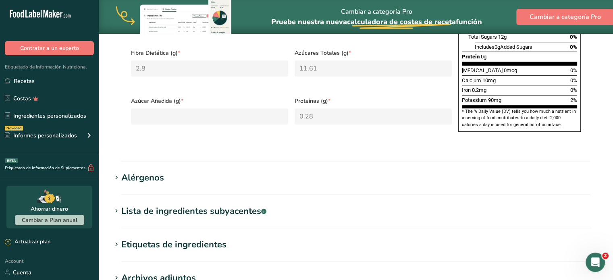
click at [156, 205] on div "Lista de ingredientes subyacentes .a-a{fill:#347362;}.b-a{fill:#fff;}" at bounding box center [193, 211] width 145 height 13
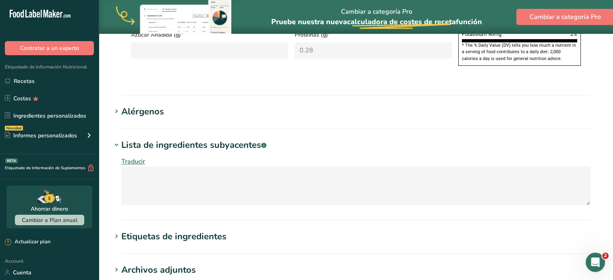
scroll to position [538, 0]
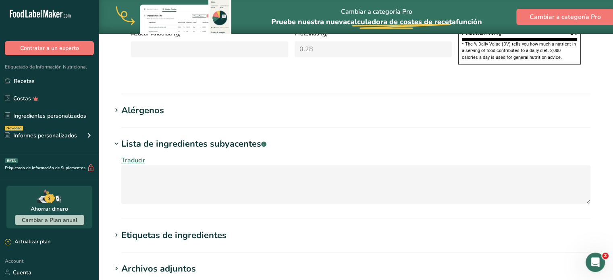
click at [159, 229] on div "Etiquetas de ingredientes" at bounding box center [173, 235] width 105 height 13
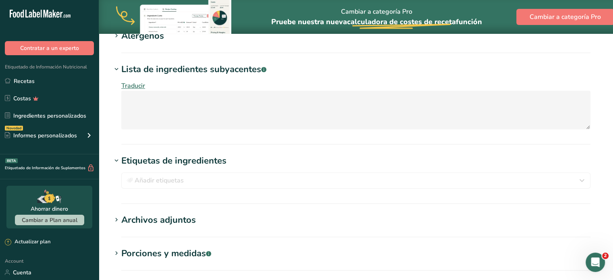
scroll to position [672, 0]
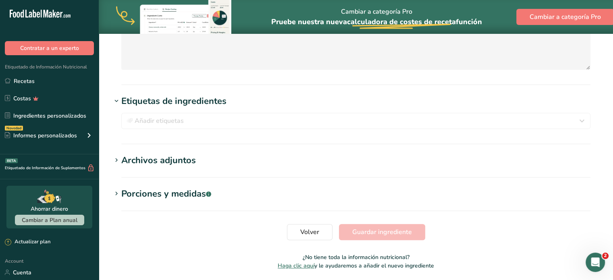
click at [160, 154] on div "Archivos adjuntos" at bounding box center [158, 160] width 75 height 13
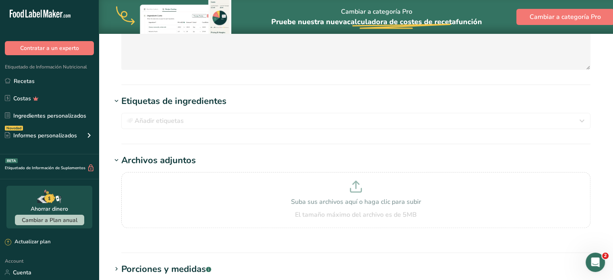
click at [163, 263] on div "Porciones y medidas .a-a{fill:#347362;}.b-a{fill:#fff;}" at bounding box center [166, 269] width 90 height 13
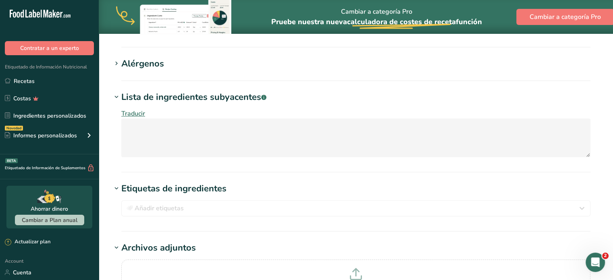
scroll to position [538, 0]
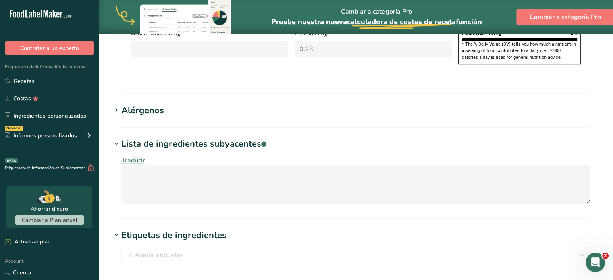
click at [145, 104] on div "Alérgenos" at bounding box center [142, 110] width 43 height 13
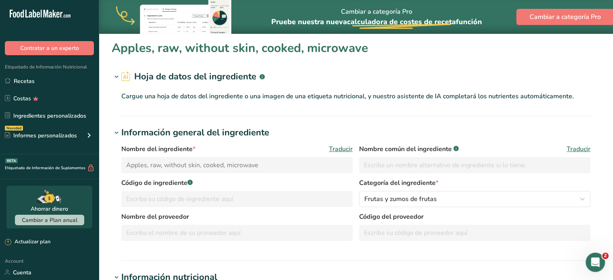
scroll to position [0, 0]
